Goal: Check status: Check status

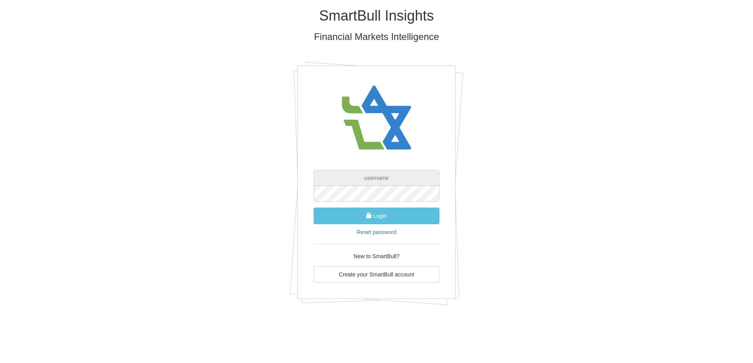
click at [360, 178] on input "text" at bounding box center [377, 178] width 126 height 16
type input "[EMAIL_ADDRESS][DOMAIN_NAME]"
click at [387, 215] on button "Login" at bounding box center [377, 216] width 126 height 17
click at [341, 218] on button "Login" at bounding box center [377, 216] width 126 height 17
click at [335, 220] on button "Login" at bounding box center [377, 216] width 126 height 17
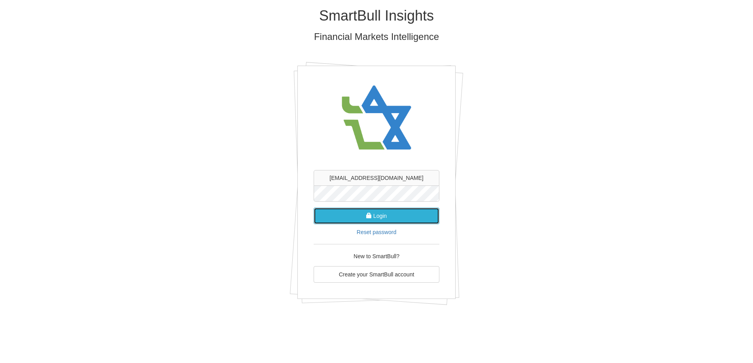
click at [330, 218] on button "Login" at bounding box center [377, 216] width 126 height 17
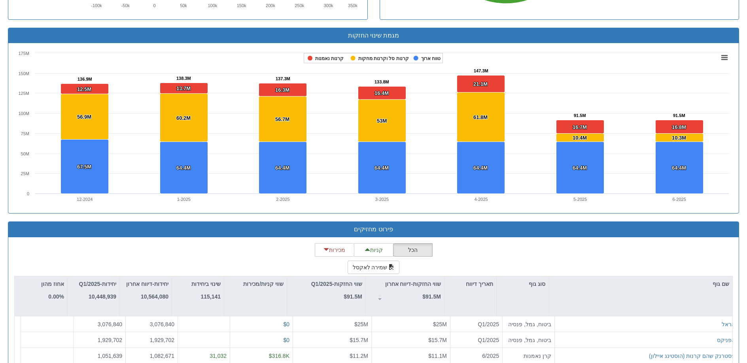
scroll to position [602, 0]
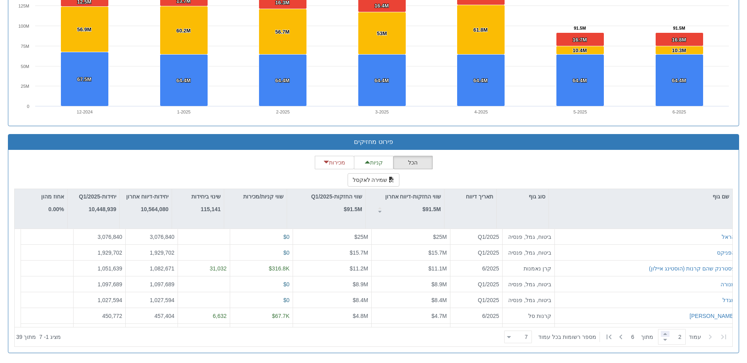
click at [666, 335] on span at bounding box center [665, 334] width 9 height 6
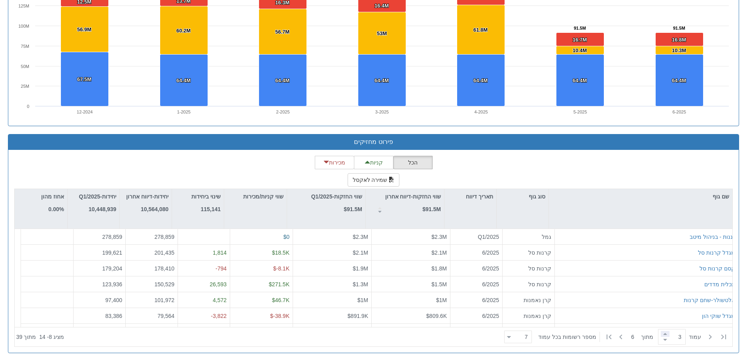
click at [667, 333] on span at bounding box center [665, 334] width 9 height 6
click at [667, 334] on span at bounding box center [665, 334] width 9 height 6
click at [668, 335] on span at bounding box center [665, 334] width 9 height 6
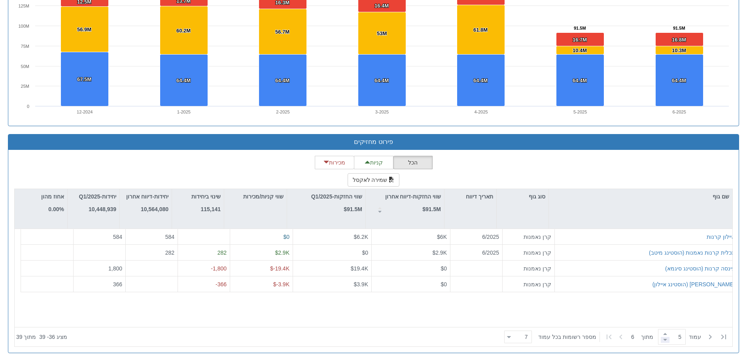
click at [667, 339] on span at bounding box center [665, 340] width 9 height 6
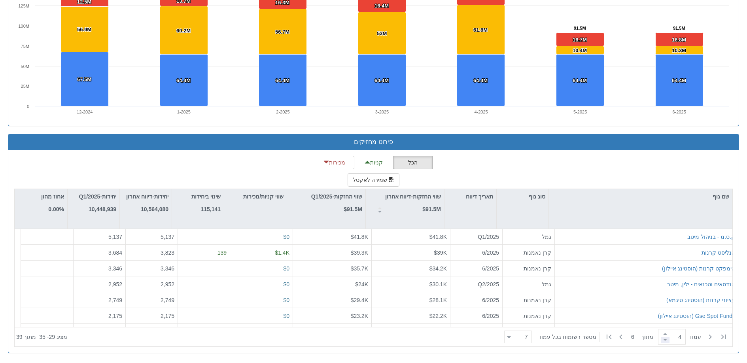
click at [667, 339] on span at bounding box center [665, 340] width 9 height 6
type input "1"
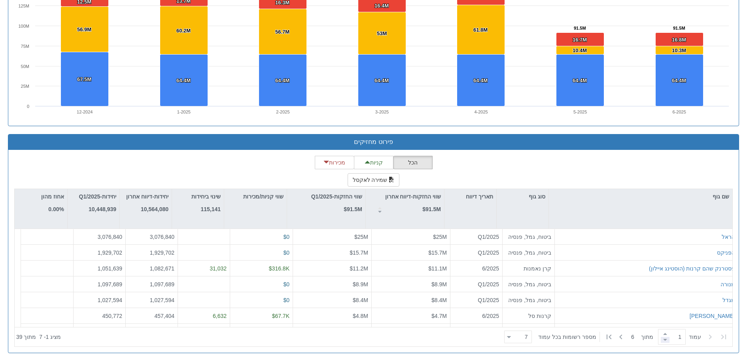
click at [667, 341] on span at bounding box center [665, 340] width 9 height 6
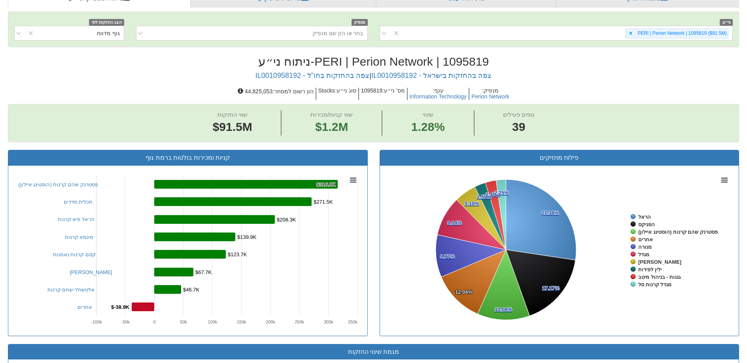
scroll to position [0, 0]
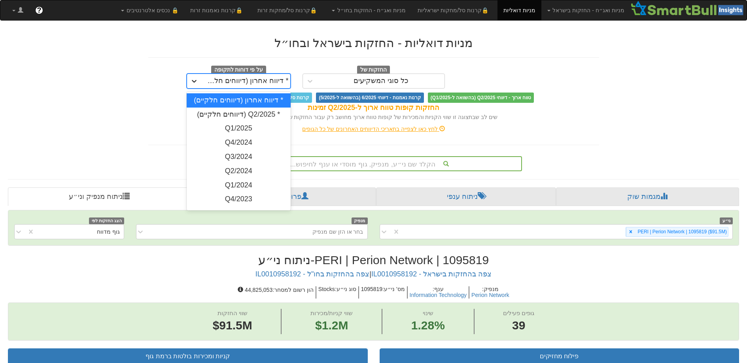
click at [194, 81] on icon at bounding box center [194, 81] width 8 height 8
click at [258, 116] on div "* Q2/2025 (דיווחים חלקיים)" at bounding box center [239, 115] width 104 height 14
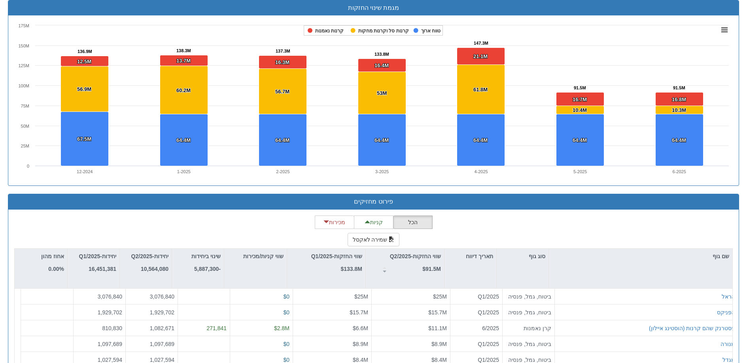
scroll to position [534, 0]
